Goal: Navigation & Orientation: Find specific page/section

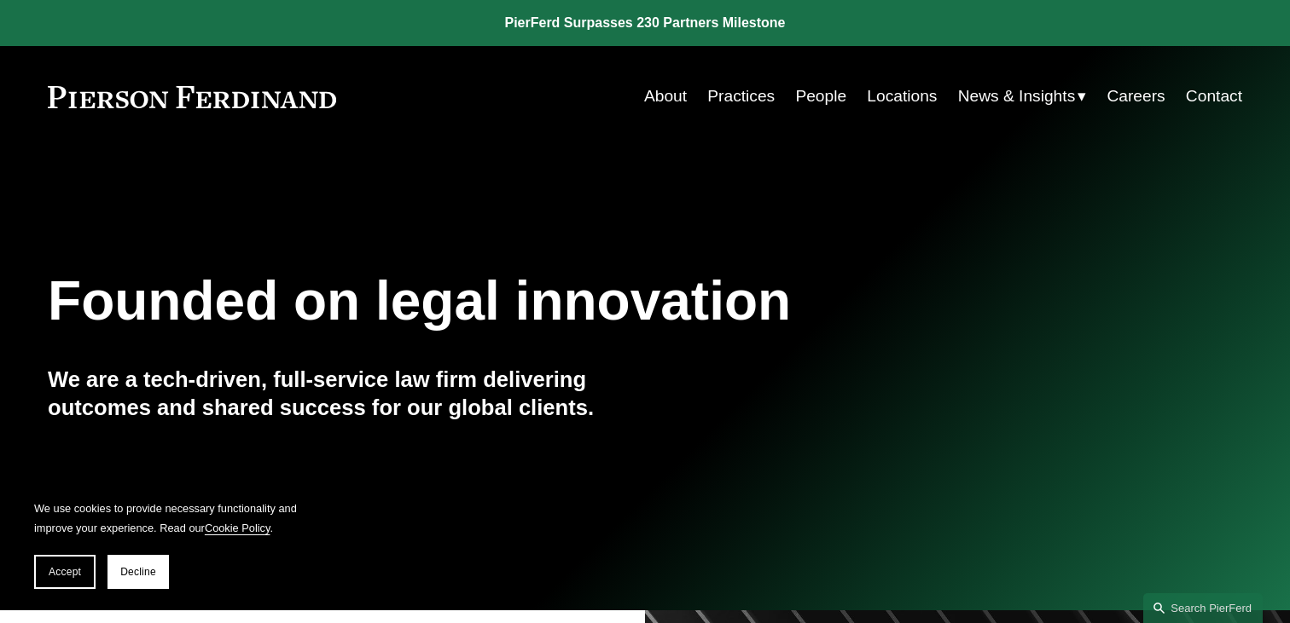
scroll to position [1, 0]
click at [896, 90] on link "Locations" at bounding box center [902, 95] width 70 height 32
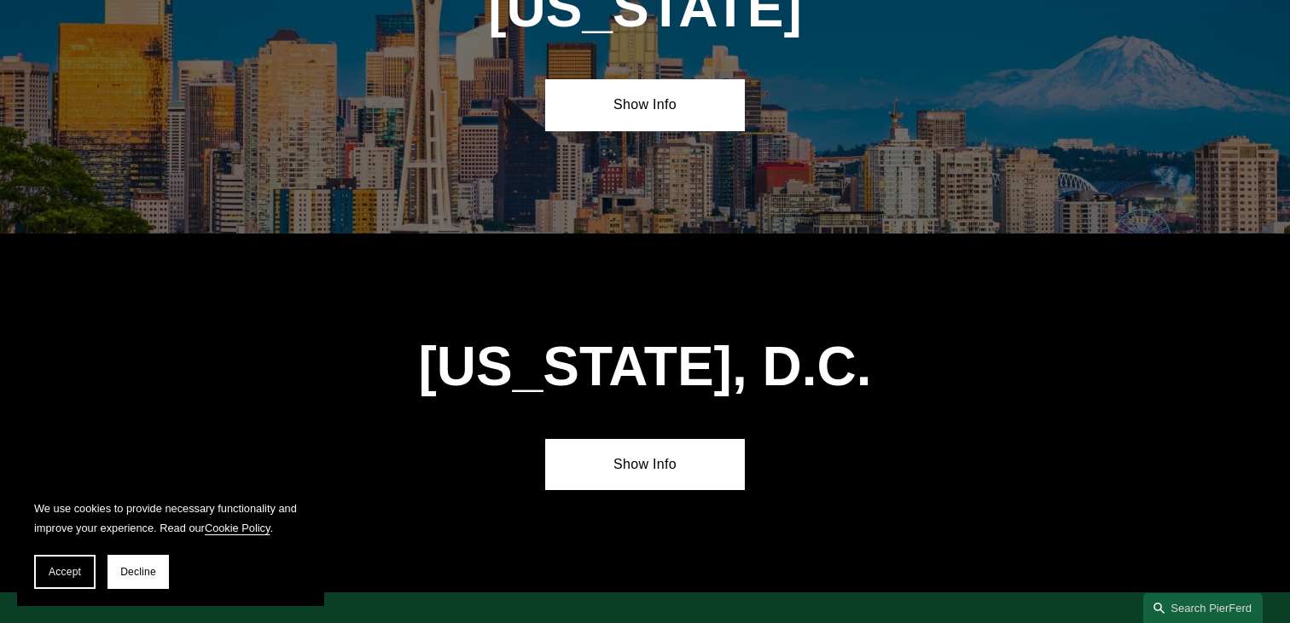
scroll to position [7299, 0]
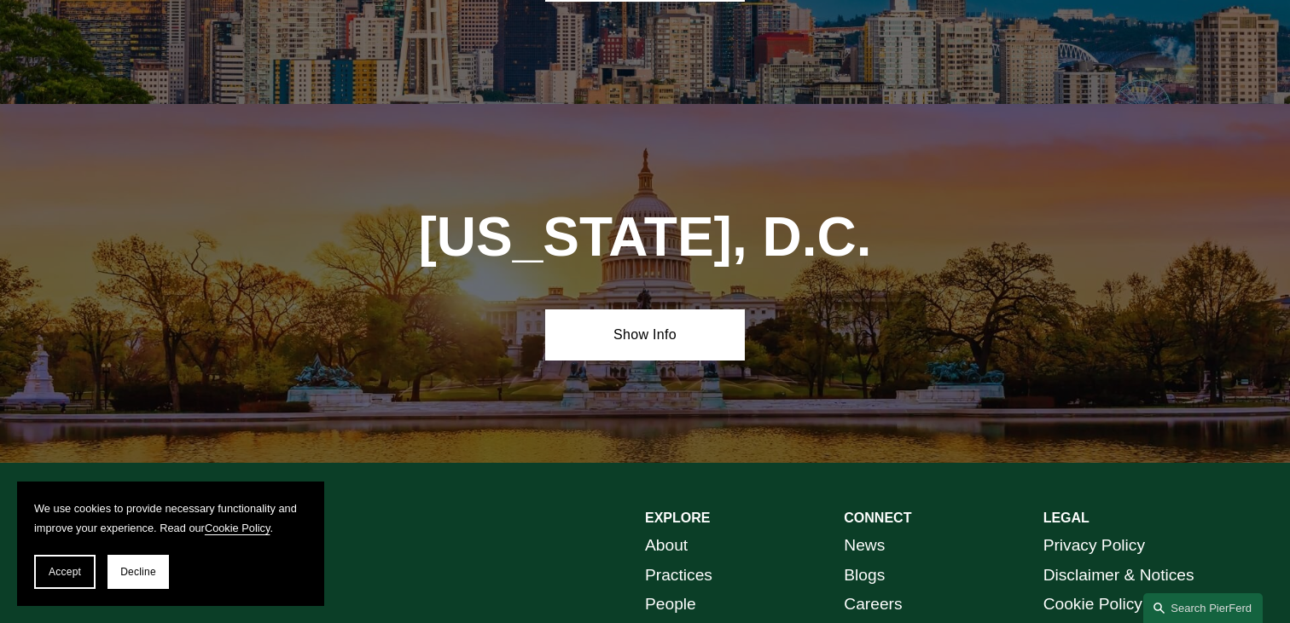
click at [878, 590] on link "Careers" at bounding box center [872, 605] width 58 height 30
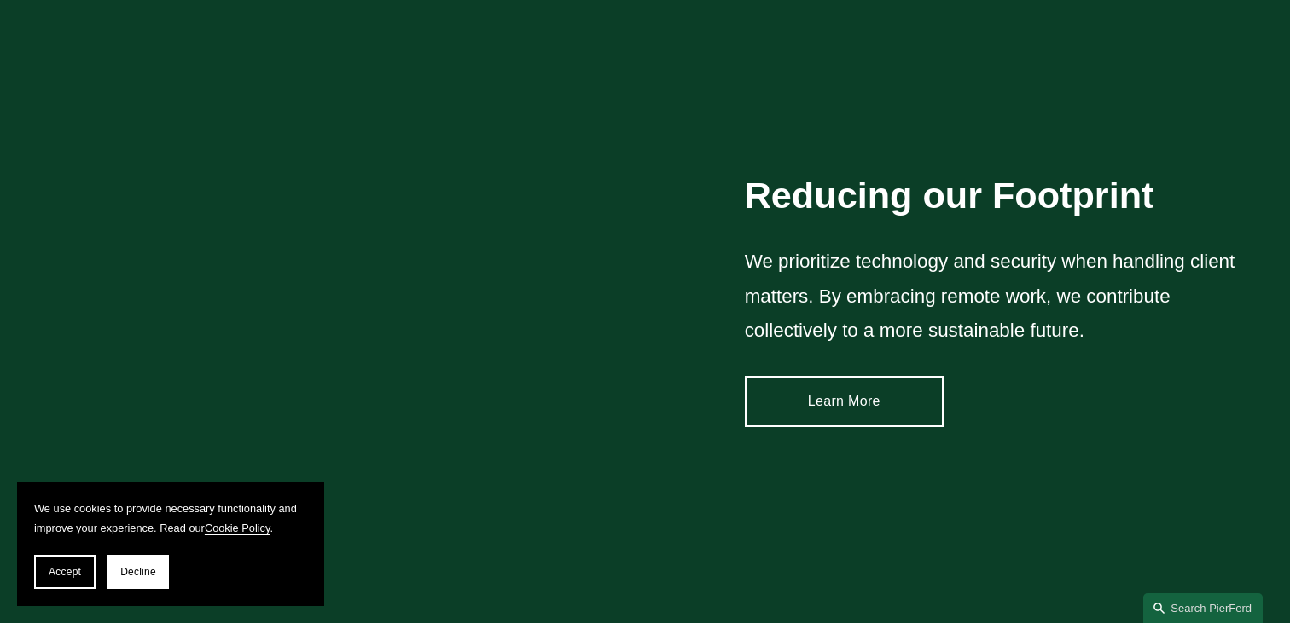
scroll to position [2189, 0]
